Goal: Use online tool/utility: Use online tool/utility

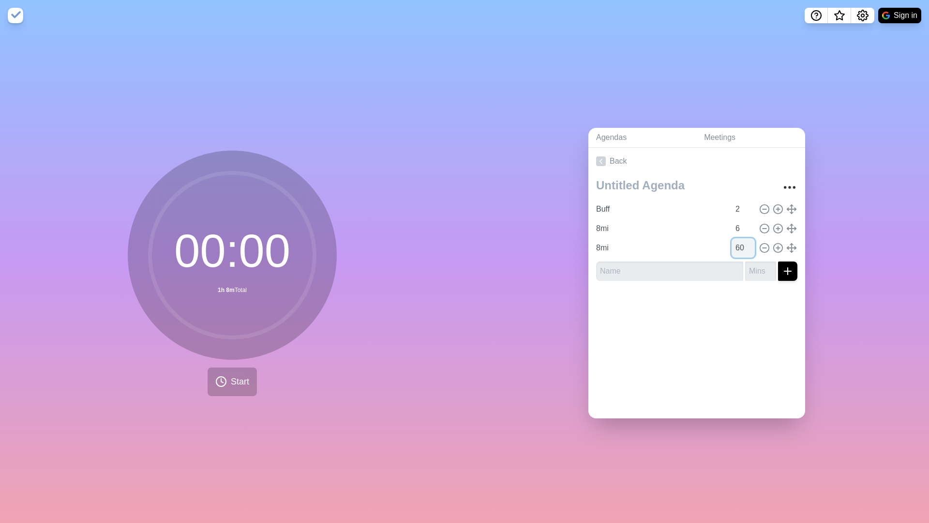
click at [745, 246] on input "60" at bounding box center [743, 247] width 23 height 19
type input "6"
type input "30"
click at [747, 228] on input "6" at bounding box center [743, 228] width 23 height 19
type input "3"
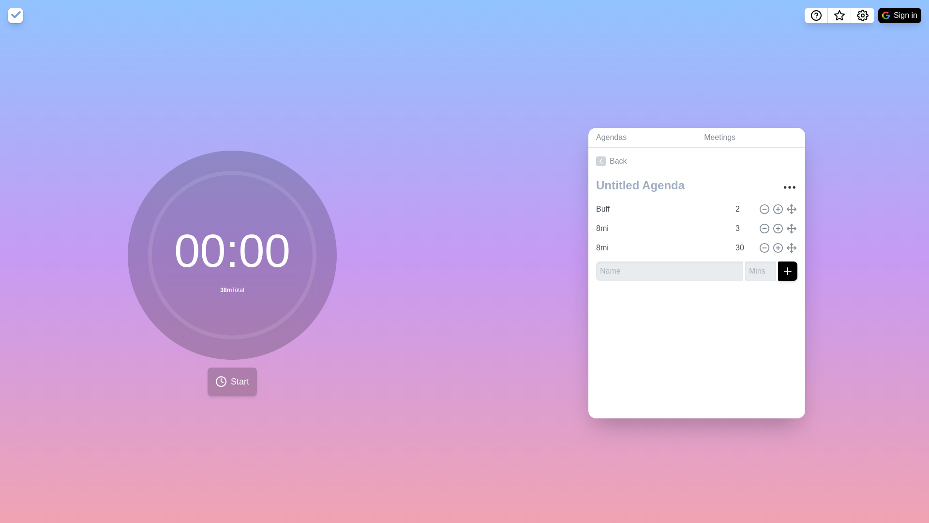
click at [229, 379] on button "Start" at bounding box center [232, 381] width 49 height 29
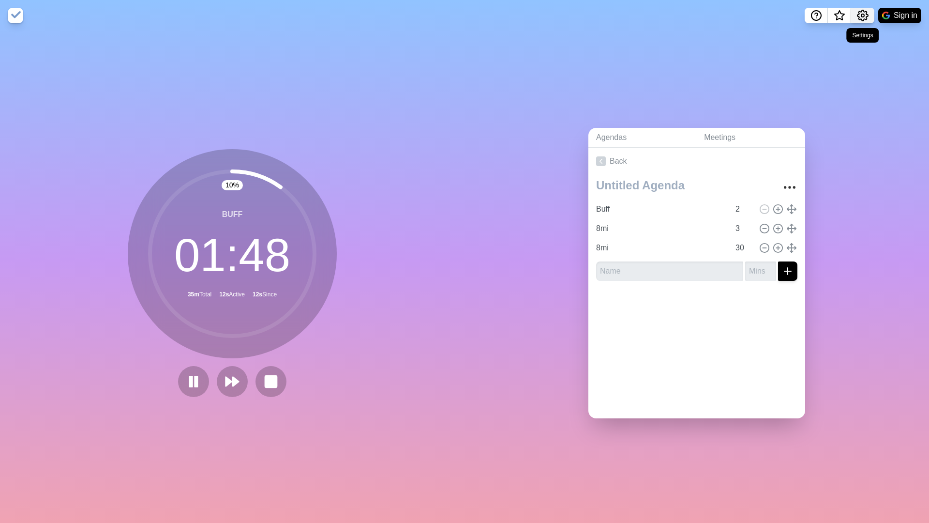
click at [864, 17] on icon "Settings" at bounding box center [863, 16] width 12 height 12
click at [826, 33] on p "Preferences" at bounding box center [832, 37] width 42 height 12
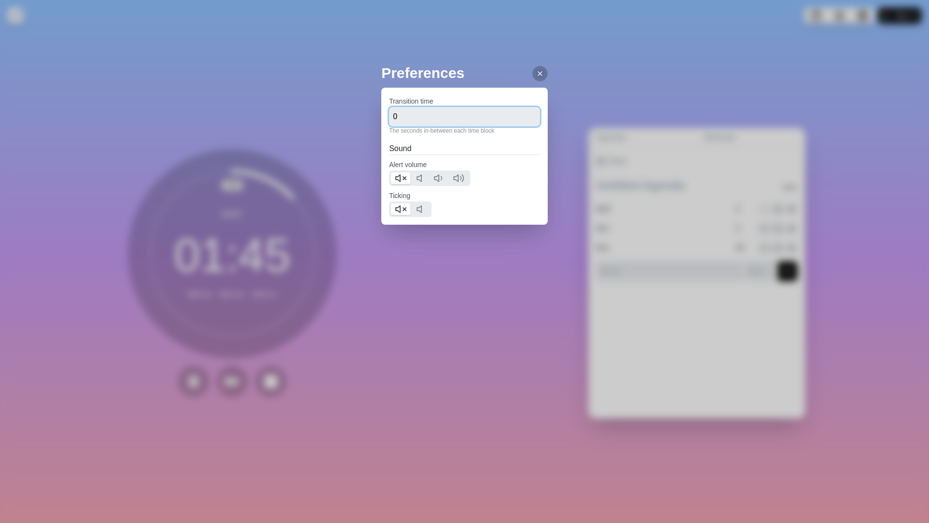
click at [465, 113] on input "0" at bounding box center [464, 116] width 151 height 19
type input "25"
click at [541, 77] on icon at bounding box center [540, 74] width 8 height 8
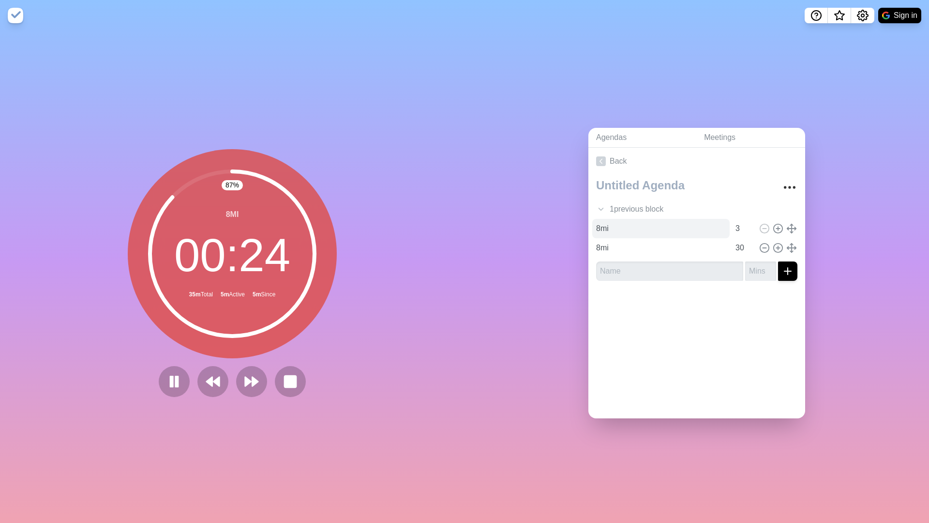
click at [644, 230] on input "8mi" at bounding box center [660, 228] width 137 height 19
